Goal: Transaction & Acquisition: Purchase product/service

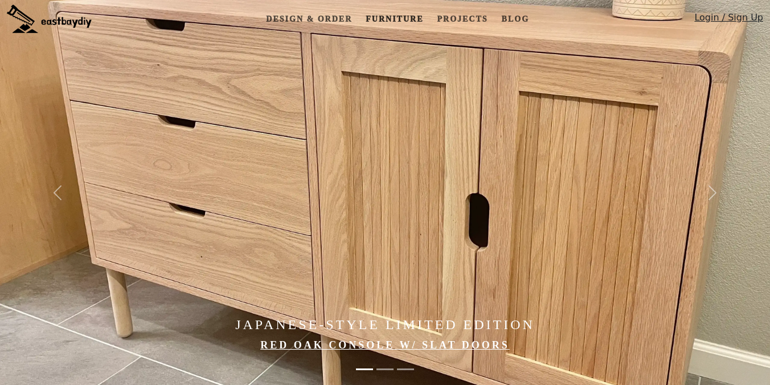
click at [395, 22] on link "Furniture" at bounding box center [394, 19] width 67 height 21
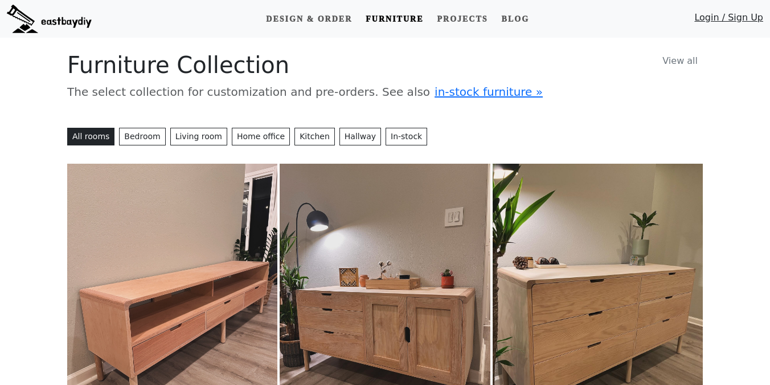
click at [568, 305] on img at bounding box center [598, 294] width 210 height 263
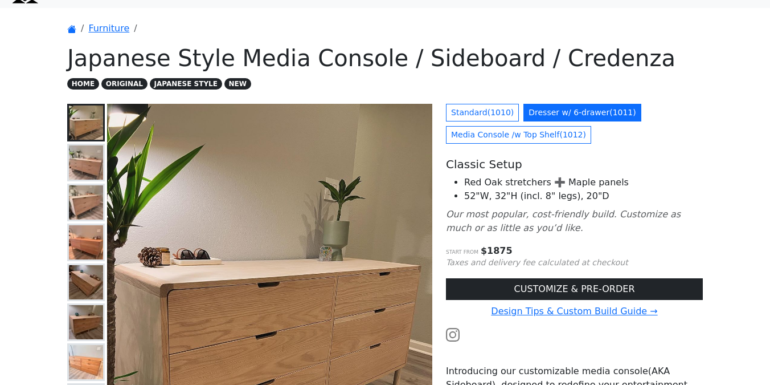
scroll to position [39, 0]
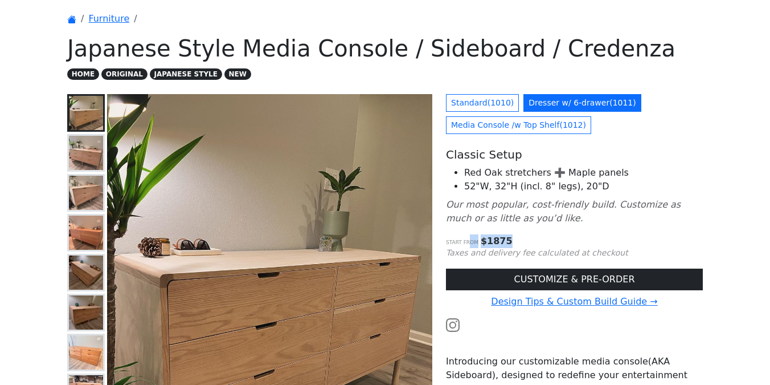
drag, startPoint x: 481, startPoint y: 238, endPoint x: 528, endPoint y: 238, distance: 47.3
click at [528, 238] on p "Start from $ 1875" at bounding box center [574, 241] width 257 height 14
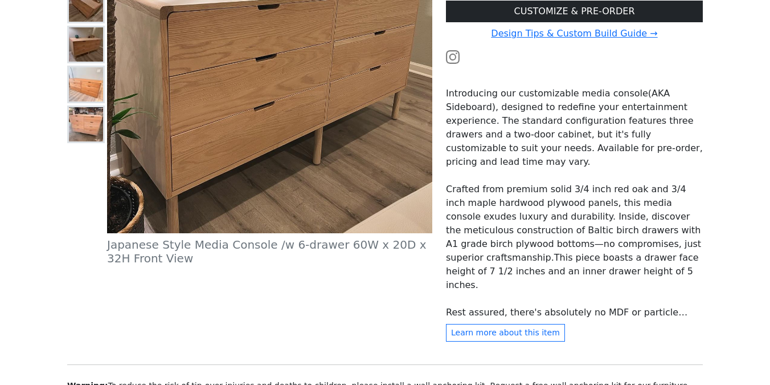
scroll to position [216, 0]
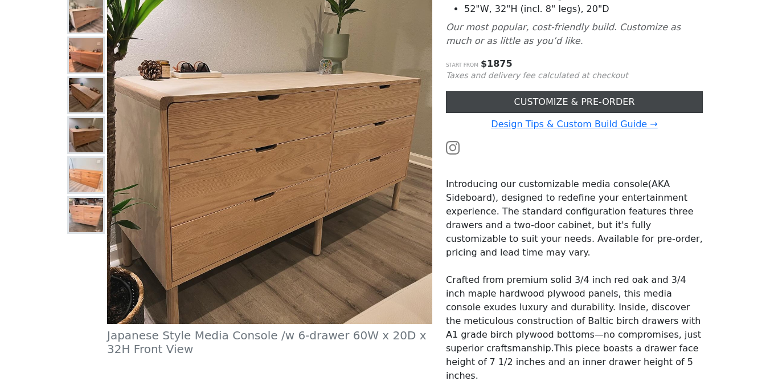
click at [561, 98] on link "CUSTOMIZE & PRE-ORDER" at bounding box center [574, 102] width 257 height 22
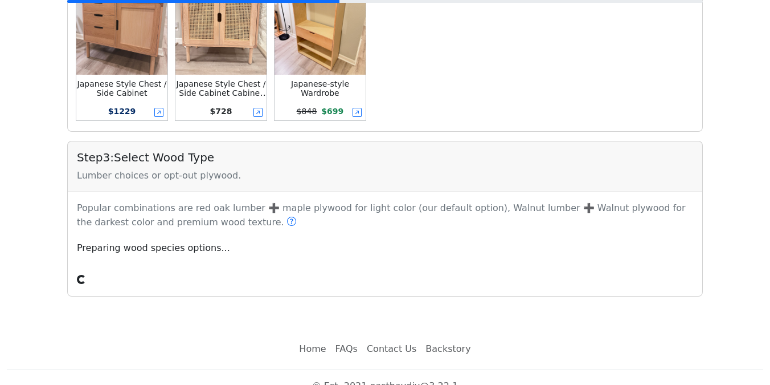
scroll to position [541, 0]
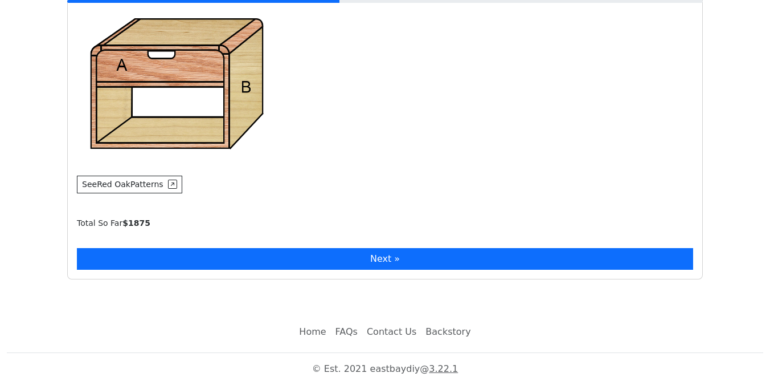
click at [291, 268] on button "Next »" at bounding box center [385, 259] width 616 height 22
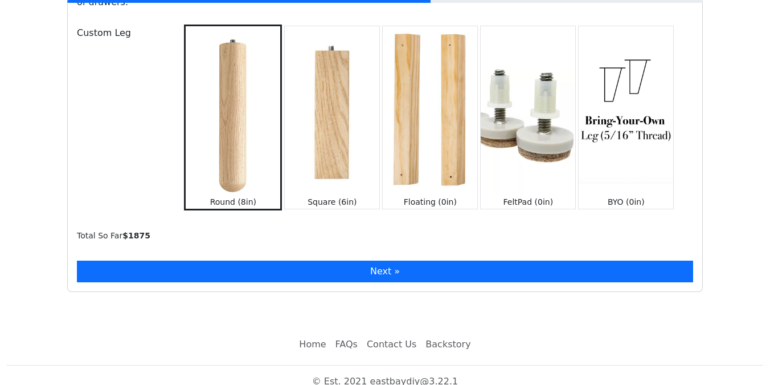
click at [291, 262] on button "Next »" at bounding box center [385, 271] width 616 height 22
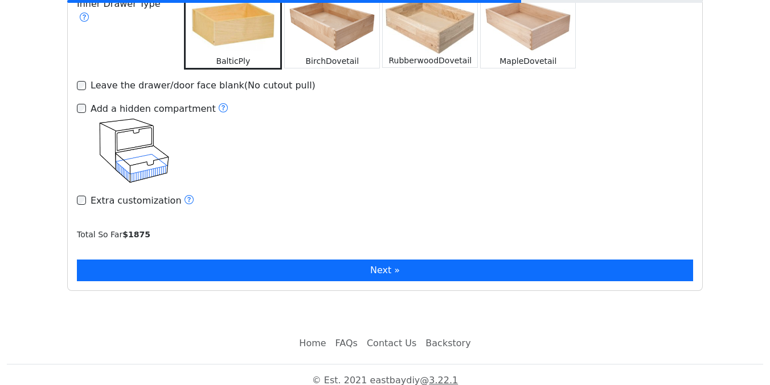
click at [293, 259] on button "Next »" at bounding box center [385, 270] width 616 height 22
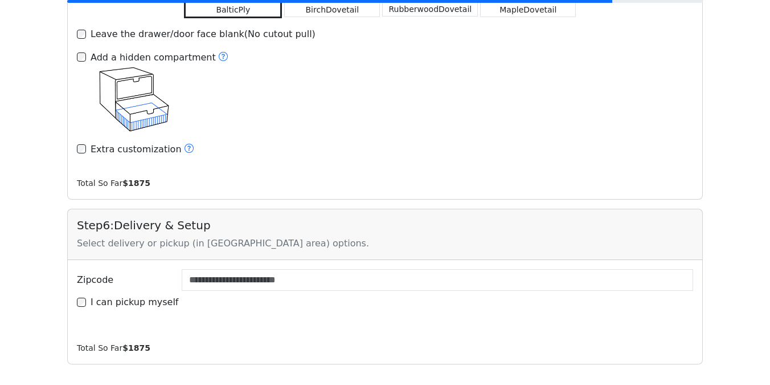
scroll to position [1959, 0]
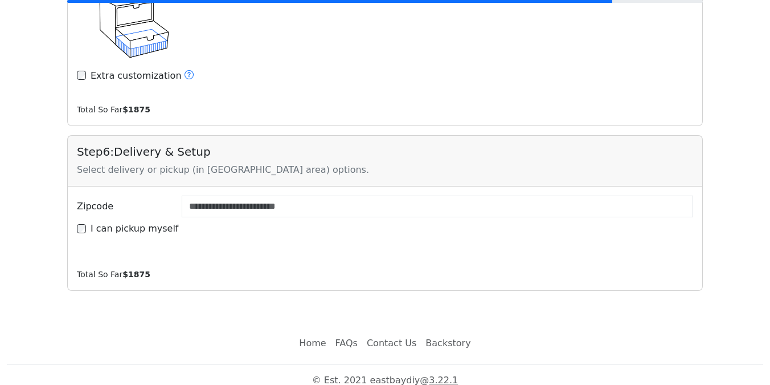
click at [141, 222] on label "I can pickup myself" at bounding box center [135, 229] width 88 height 14
type input "*****"
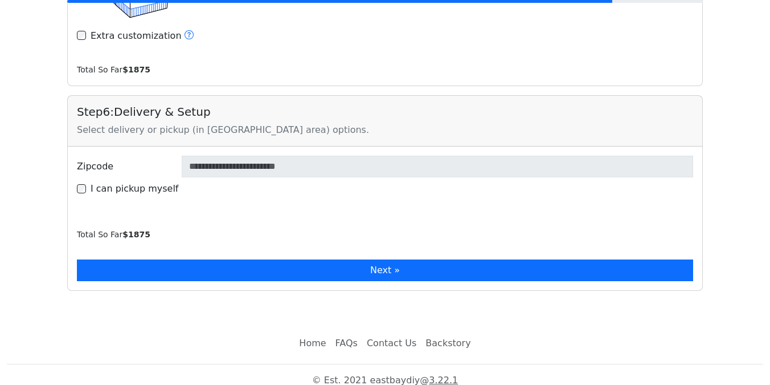
click at [181, 261] on button "Next »" at bounding box center [385, 270] width 616 height 22
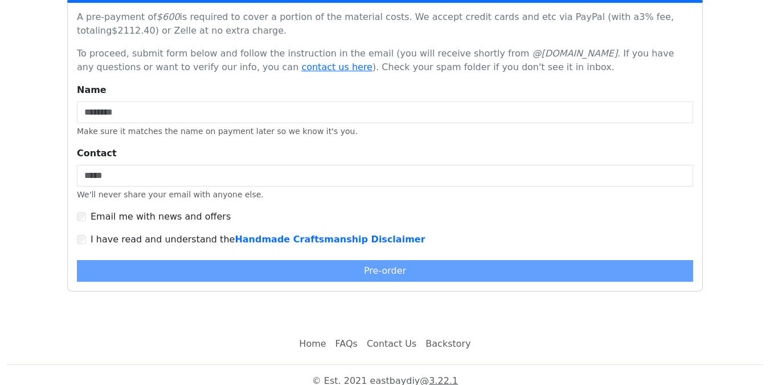
scroll to position [2914, 0]
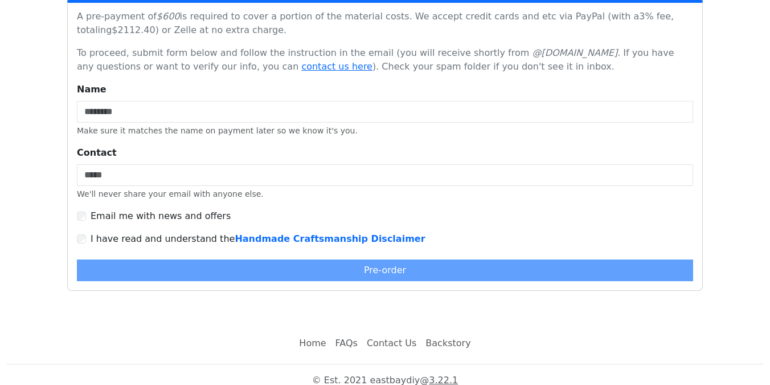
click at [107, 209] on label "Email me with news and offers" at bounding box center [161, 216] width 140 height 14
click at [125, 232] on label "I have read and understand the Handmade Craftsmanship Disclaimer" at bounding box center [258, 239] width 335 height 14
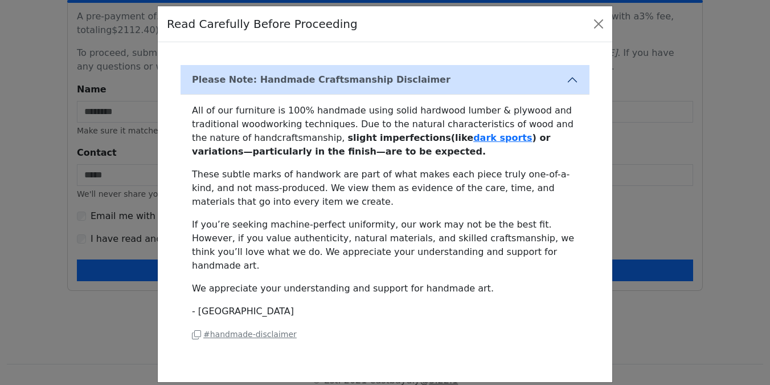
scroll to position [0, 0]
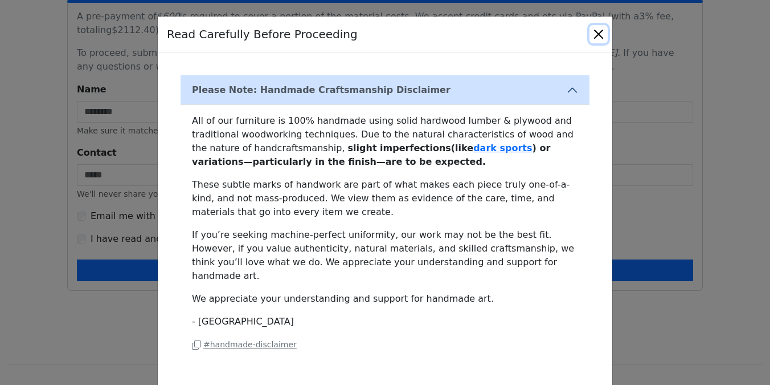
click at [601, 35] on button "Close" at bounding box center [599, 34] width 18 height 18
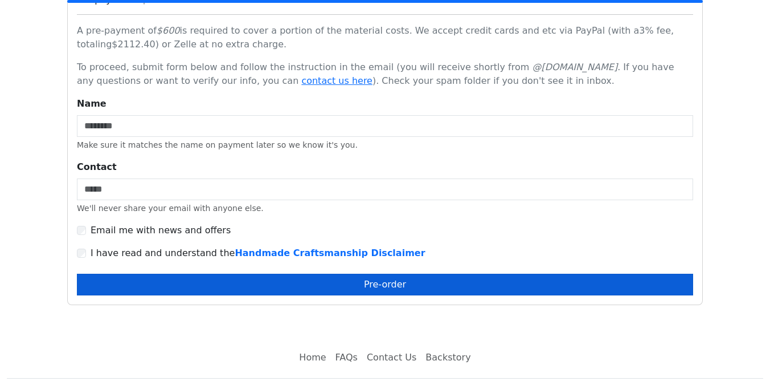
scroll to position [2914, 0]
